Goal: Transaction & Acquisition: Book appointment/travel/reservation

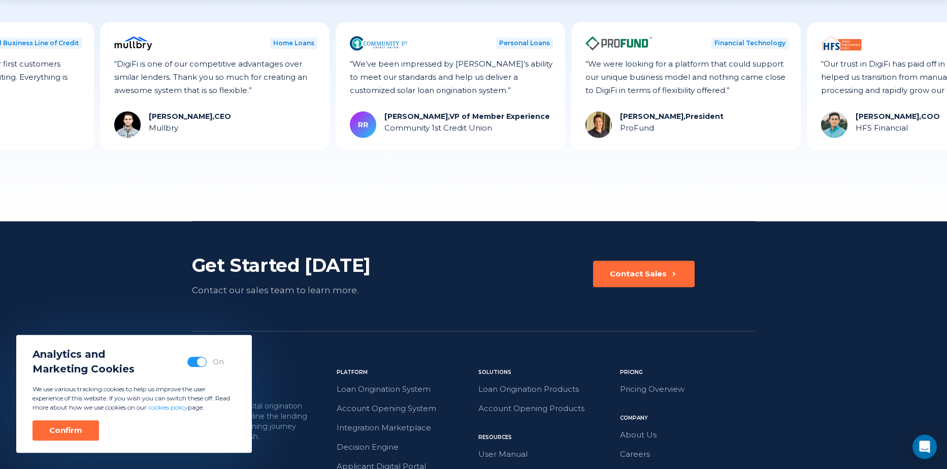
scroll to position [2826, 0]
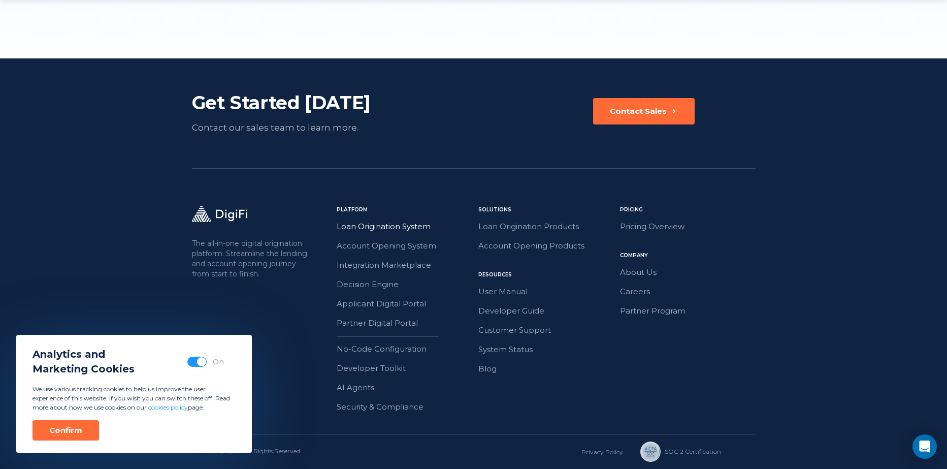
click at [376, 229] on link "Loan Origination System" at bounding box center [405, 226] width 136 height 13
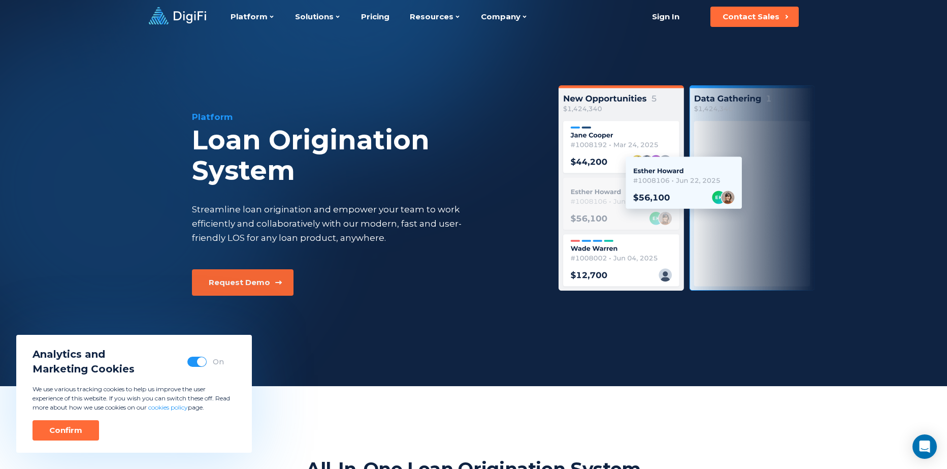
click at [228, 279] on div "Request Demo" at bounding box center [239, 282] width 61 height 10
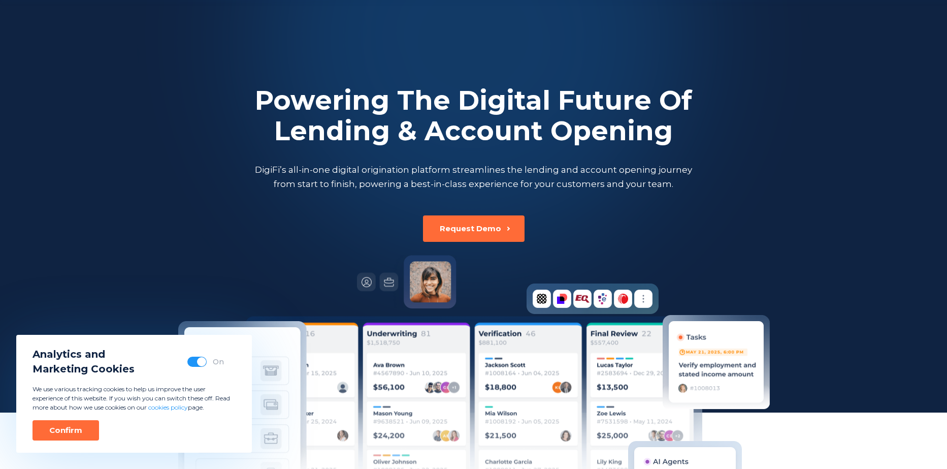
scroll to position [2826, 0]
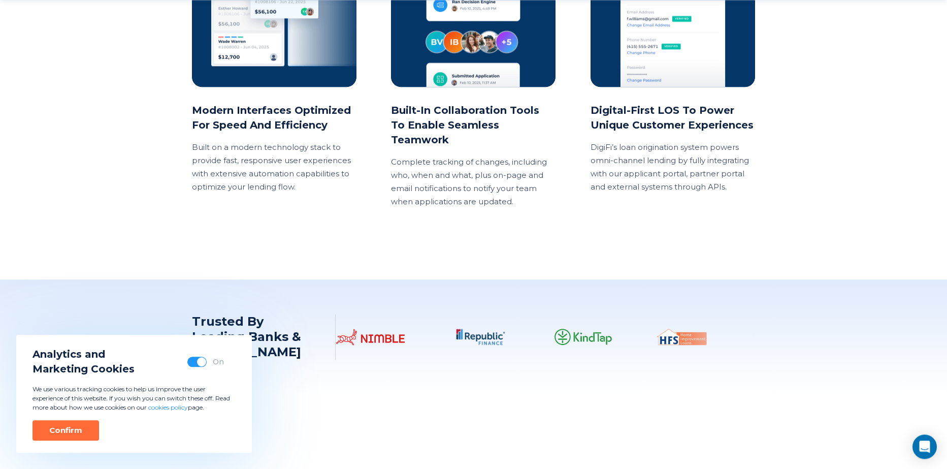
scroll to position [1669, 0]
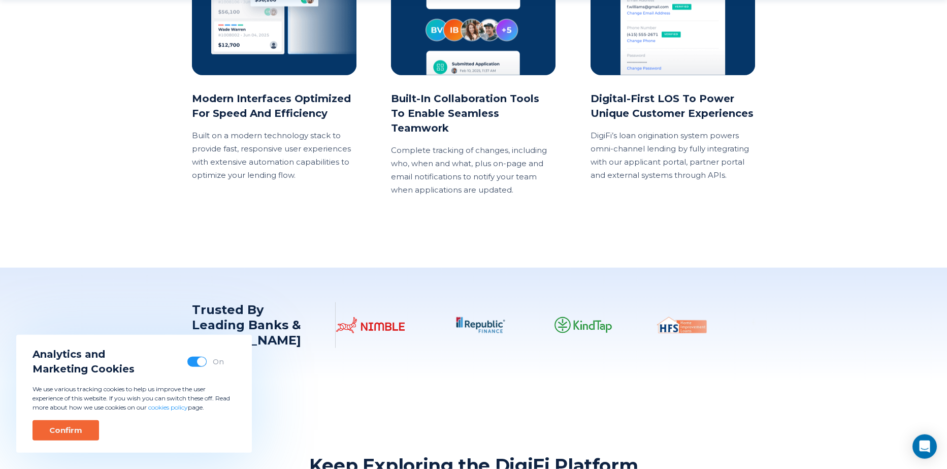
click at [60, 427] on div "Confirm" at bounding box center [65, 430] width 33 height 10
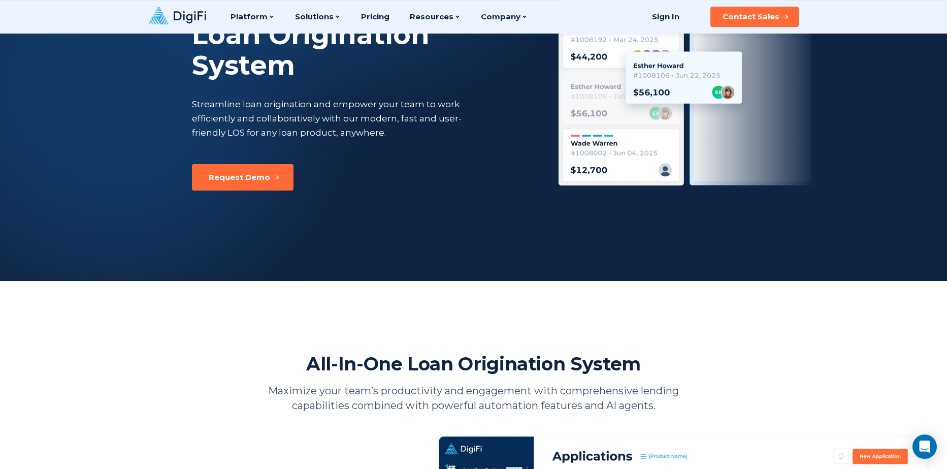
scroll to position [0, 0]
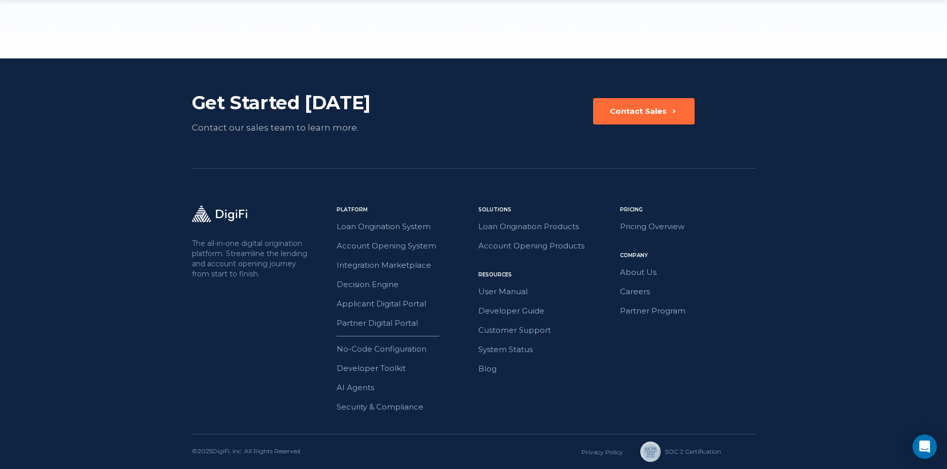
scroll to position [2826, 0]
